Goal: Transaction & Acquisition: Purchase product/service

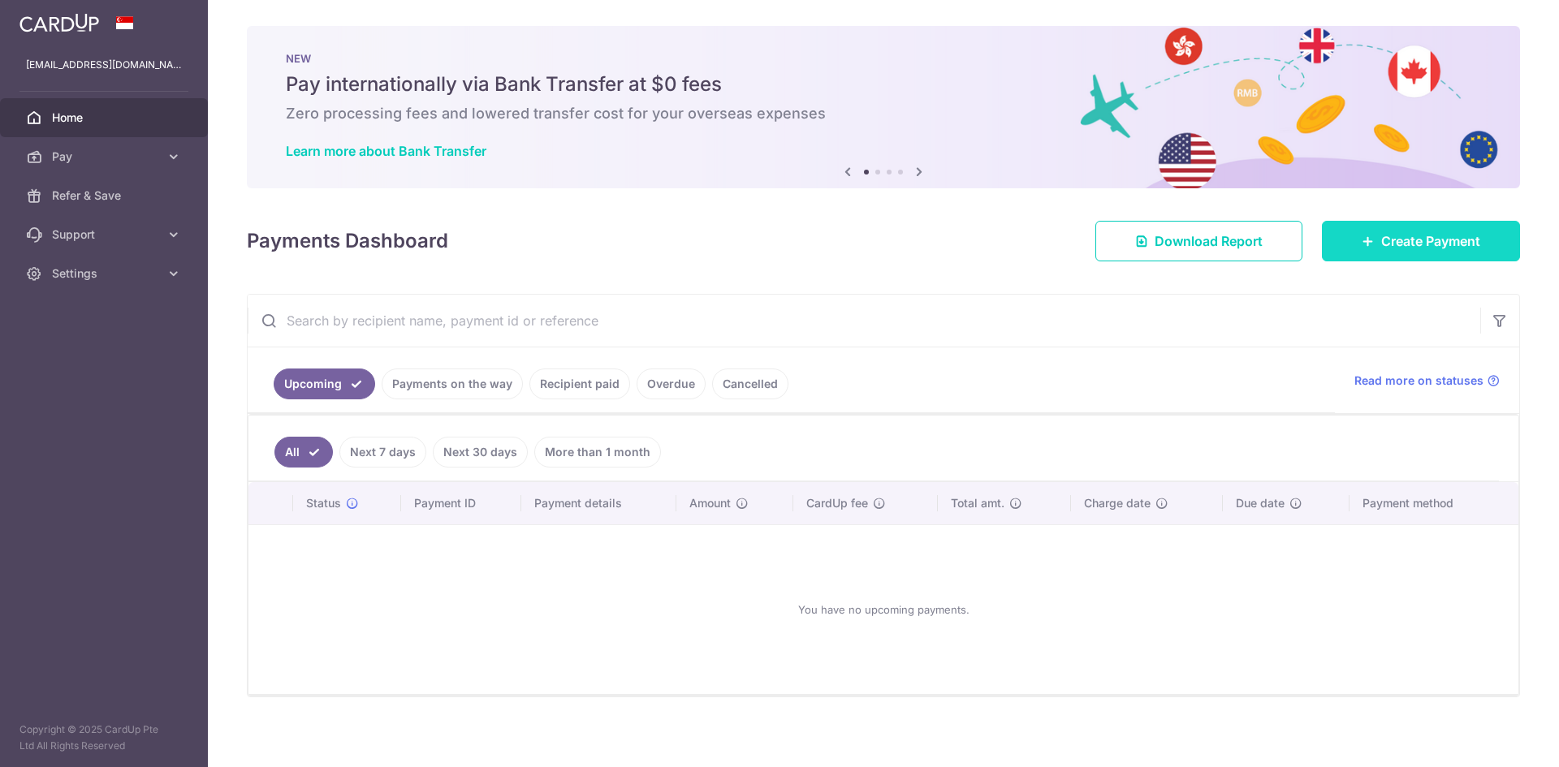
click at [1404, 232] on span "Create Payment" at bounding box center [1430, 240] width 99 height 19
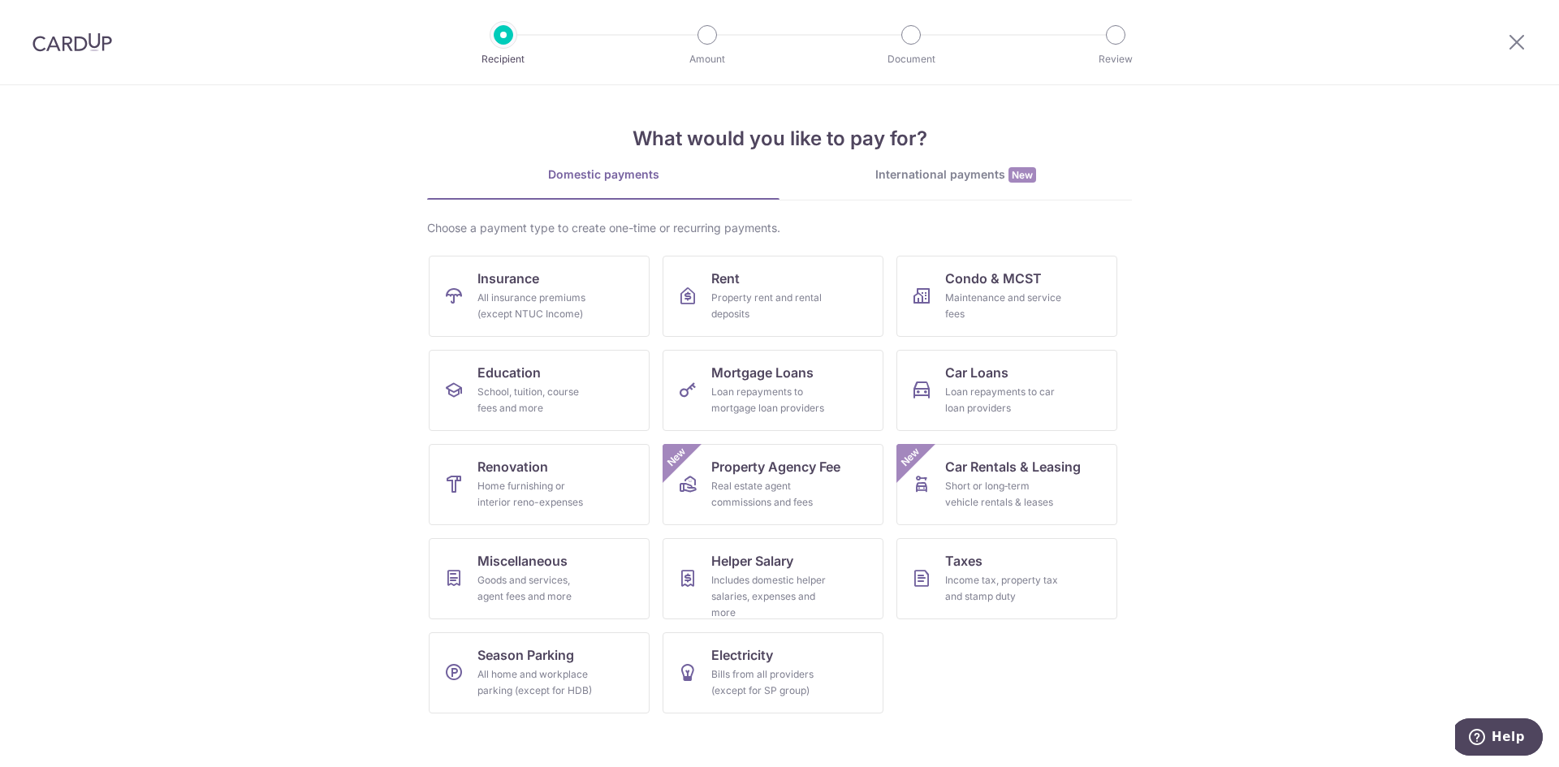
drag, startPoint x: 966, startPoint y: 161, endPoint x: 960, endPoint y: 202, distance: 41.8
click at [966, 161] on div "What would you like to pay for? Domestic payments International payments New Ch…" at bounding box center [779, 405] width 705 height 641
click at [965, 179] on div "International payments New" at bounding box center [955, 174] width 352 height 17
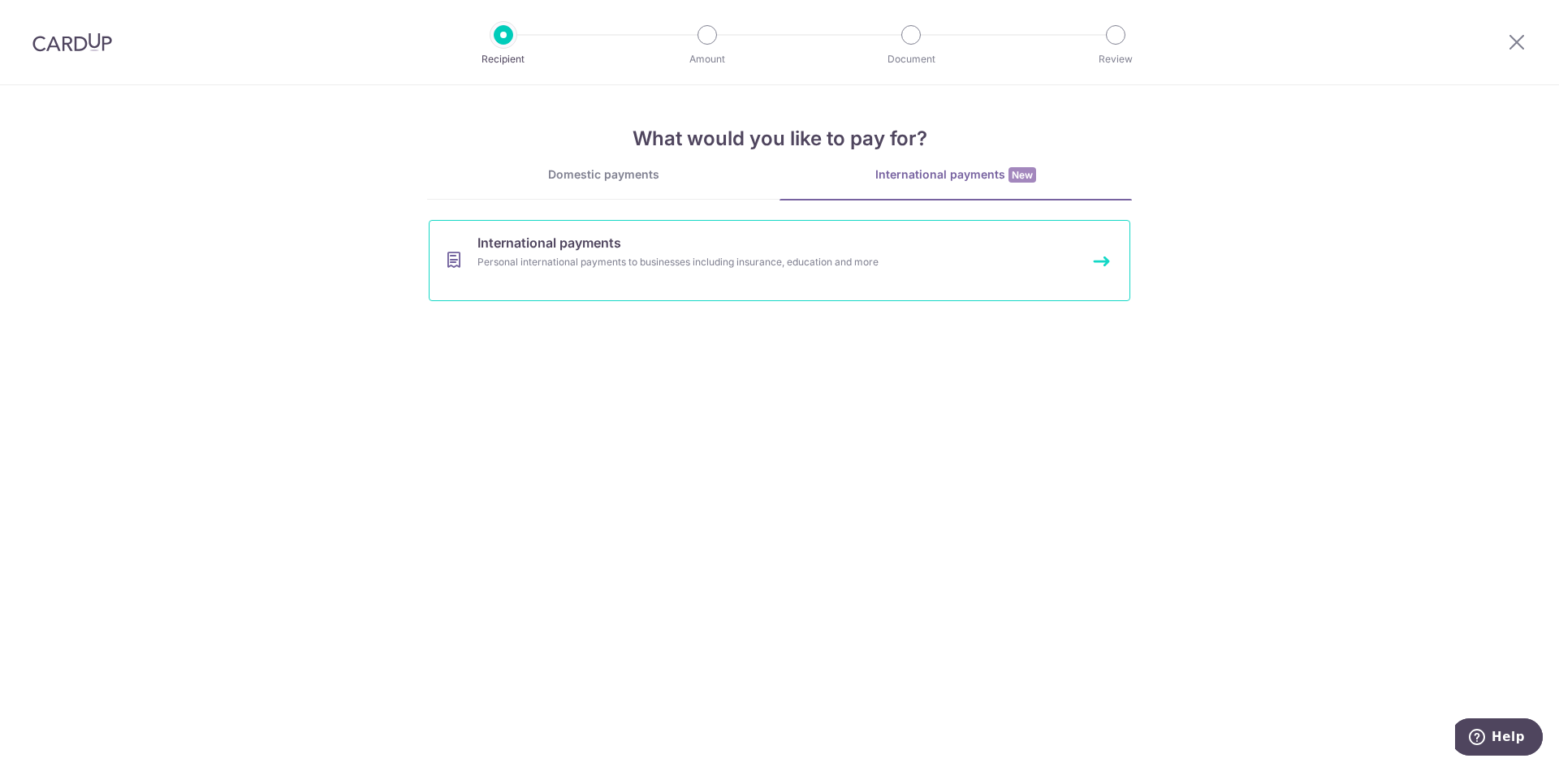
click at [858, 236] on link "International payments Personal international payments to businesses including …" at bounding box center [779, 260] width 701 height 81
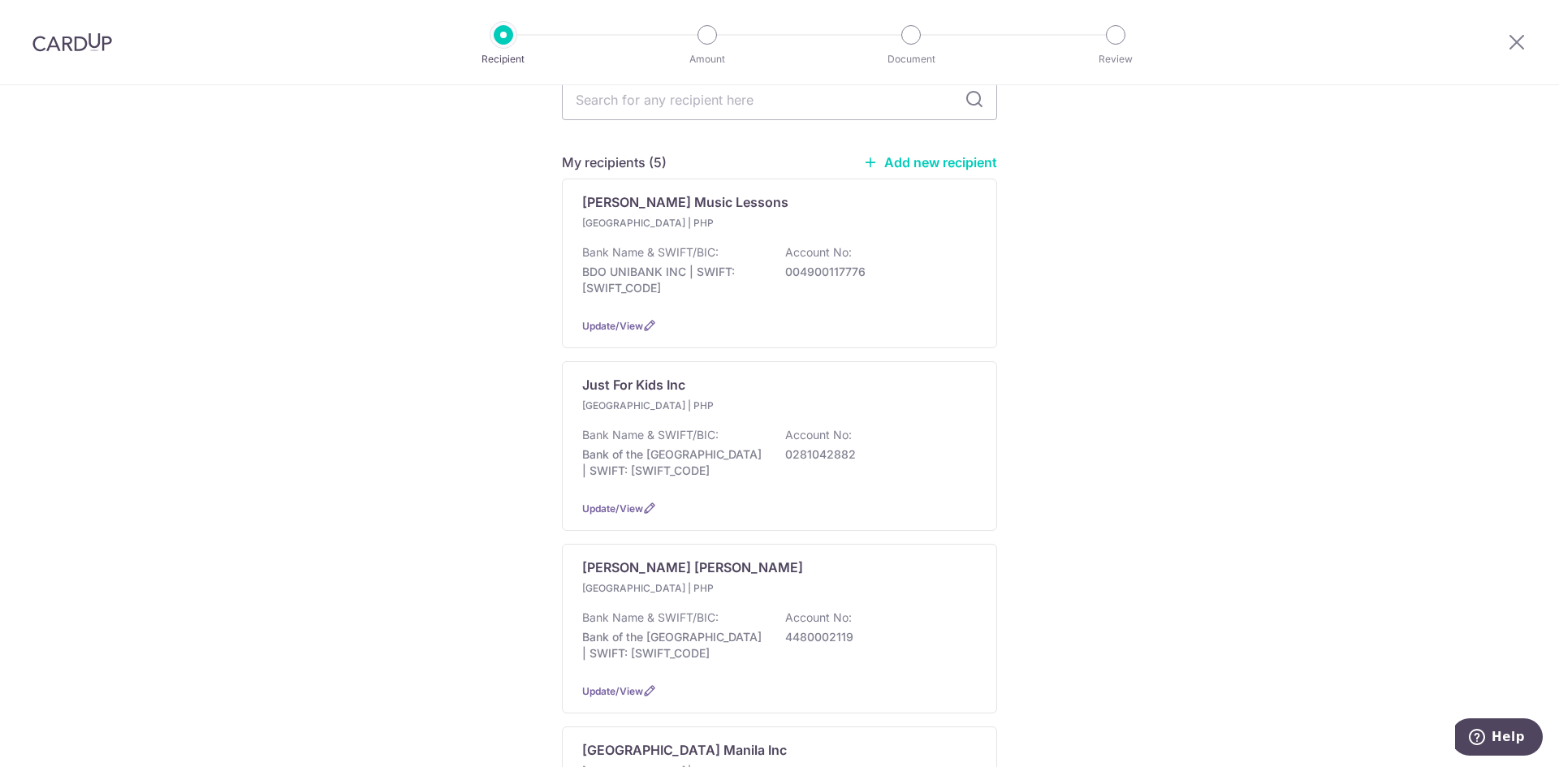
scroll to position [98, 0]
